Goal: Information Seeking & Learning: Learn about a topic

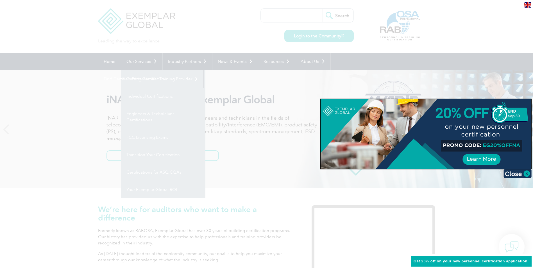
click at [89, 141] on div at bounding box center [266, 134] width 533 height 268
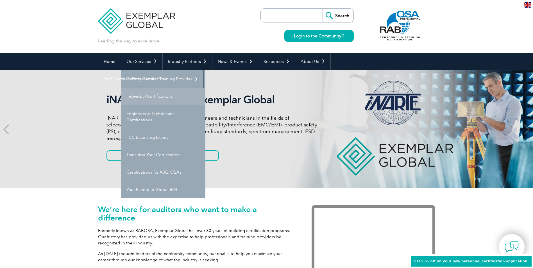
click at [142, 97] on link "Individual Certifications" at bounding box center [163, 96] width 84 height 17
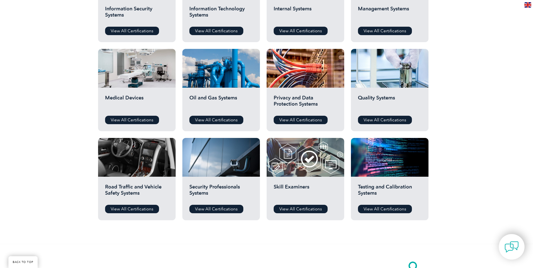
scroll to position [309, 0]
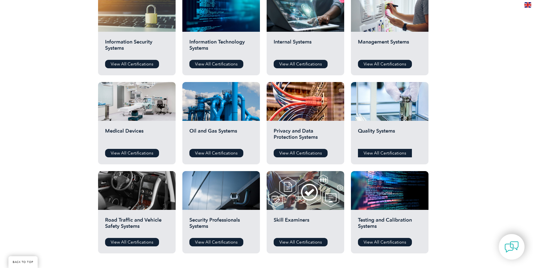
click at [392, 153] on link "View All Certifications" at bounding box center [385, 153] width 54 height 8
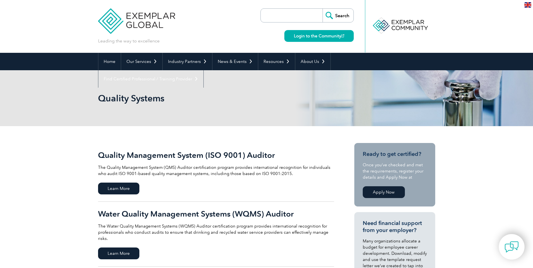
click at [300, 14] on input "search" at bounding box center [293, 15] width 59 height 13
type input "aviation"
click at [323, 9] on input "Search" at bounding box center [338, 15] width 31 height 13
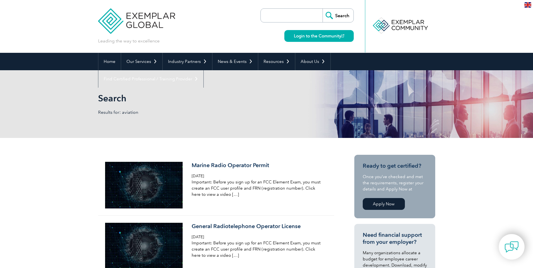
click at [303, 19] on input "search" at bounding box center [293, 15] width 59 height 13
type input "aeronautical"
click at [323, 9] on input "Search" at bounding box center [338, 15] width 31 height 13
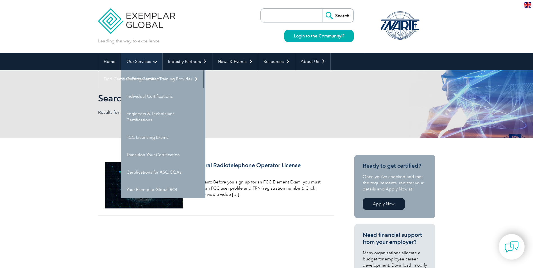
click at [132, 59] on link "Our Services" at bounding box center [141, 61] width 41 height 17
click at [138, 79] on link "Getting Certified" at bounding box center [163, 78] width 84 height 17
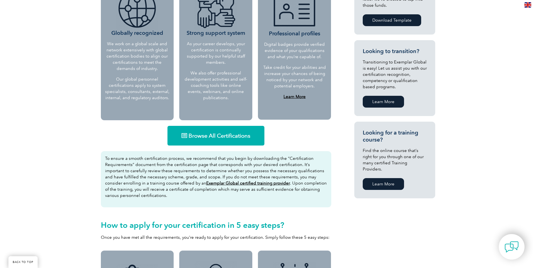
scroll to position [309, 0]
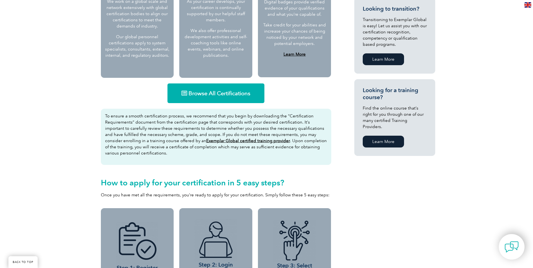
click at [228, 84] on link "Browse All Certifications" at bounding box center [216, 93] width 97 height 20
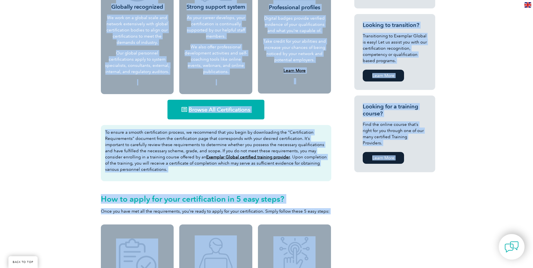
click at [0, 1] on html "BACK TO TOP Leading the way to excellence Search" at bounding box center [266, 198] width 533 height 983
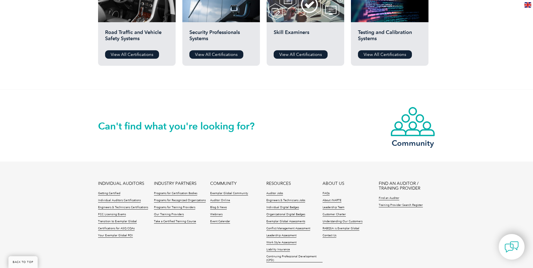
scroll to position [506, 0]
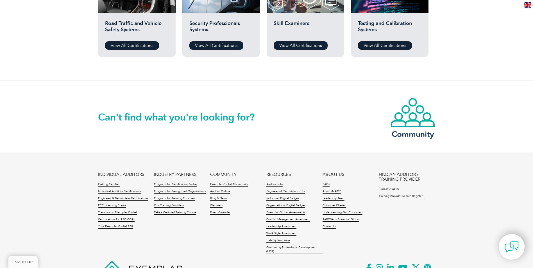
drag, startPoint x: 191, startPoint y: 114, endPoint x: 278, endPoint y: 112, distance: 86.9
click at [193, 113] on h2 "Can't find what you're looking for?" at bounding box center [182, 117] width 169 height 9
click at [408, 117] on img at bounding box center [412, 113] width 45 height 30
